Goal: Navigation & Orientation: Find specific page/section

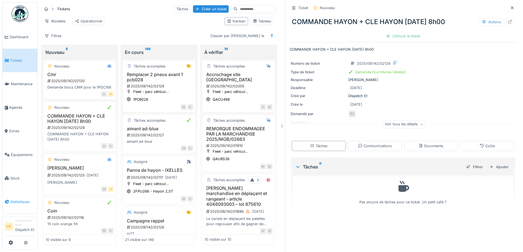
click at [17, 196] on link "Statistiques" at bounding box center [19, 202] width 35 height 24
click at [17, 199] on span "Statistiques" at bounding box center [22, 201] width 25 height 5
click at [10, 243] on icon at bounding box center [11, 242] width 4 height 4
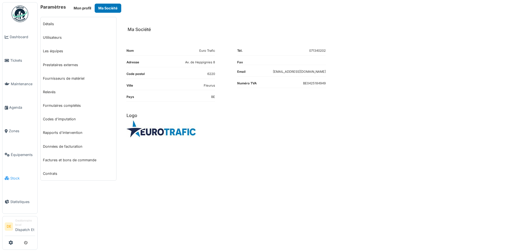
click at [18, 182] on link "Stock" at bounding box center [19, 179] width 35 height 24
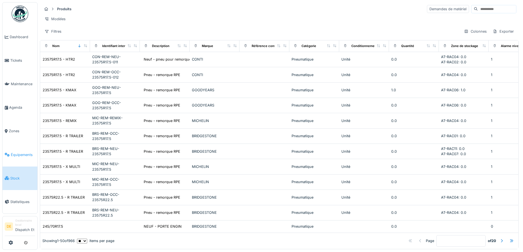
click at [25, 159] on link "Équipements" at bounding box center [19, 155] width 35 height 24
